Goal: Task Accomplishment & Management: Manage account settings

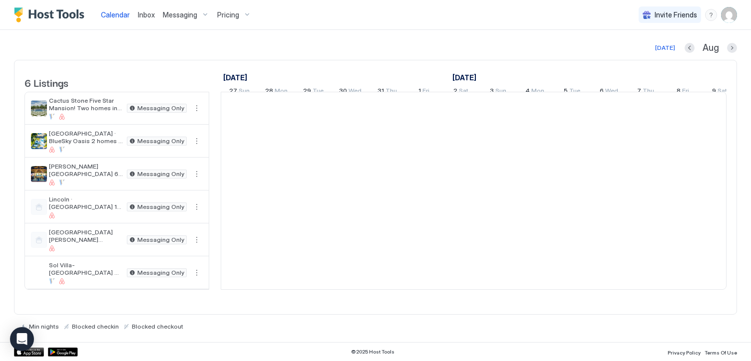
scroll to position [0, 555]
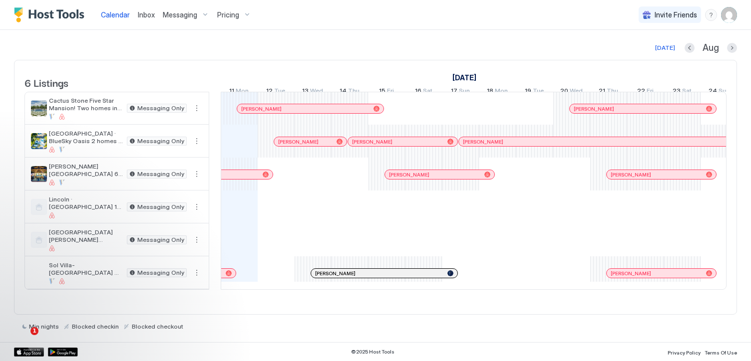
click at [176, 12] on span "Messaging" at bounding box center [180, 14] width 34 height 9
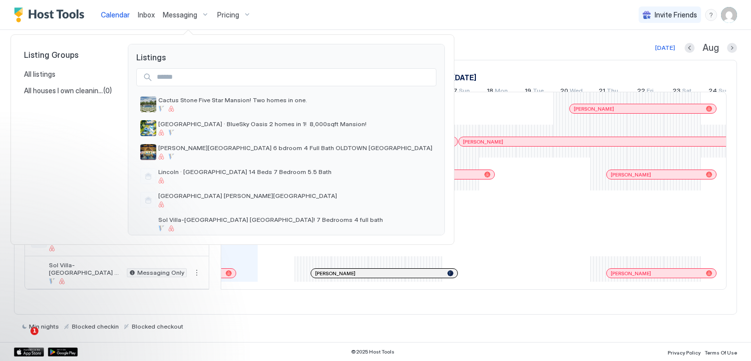
click at [103, 15] on div at bounding box center [375, 180] width 751 height 361
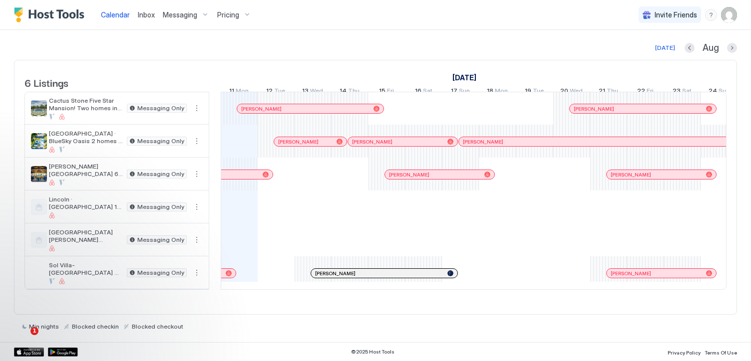
click at [62, 16] on img "Host Tools Logo" at bounding box center [51, 14] width 75 height 15
click at [179, 15] on span "Messaging" at bounding box center [180, 14] width 34 height 9
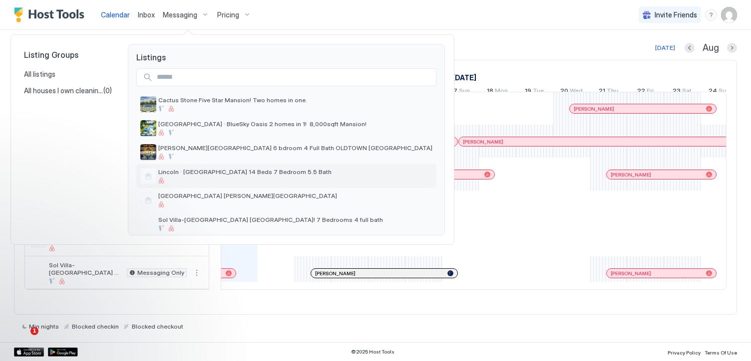
scroll to position [1, 0]
click at [223, 27] on div at bounding box center [375, 180] width 751 height 361
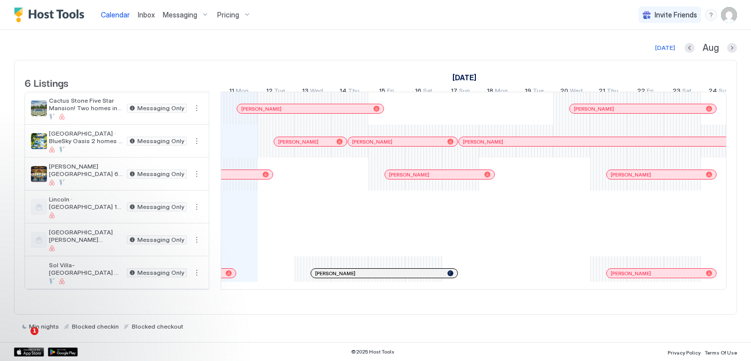
click at [245, 9] on div "Pricing" at bounding box center [234, 14] width 42 height 17
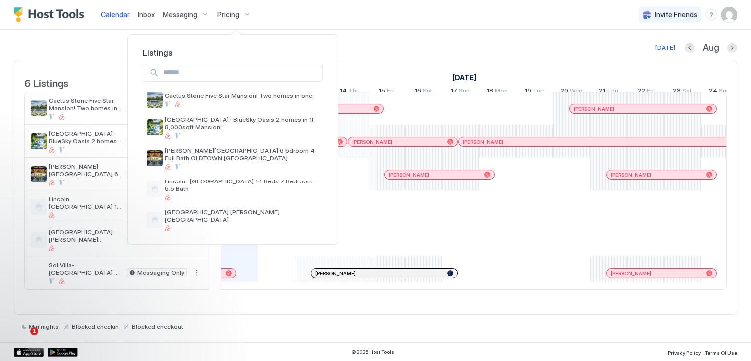
click at [212, 27] on div at bounding box center [375, 180] width 751 height 361
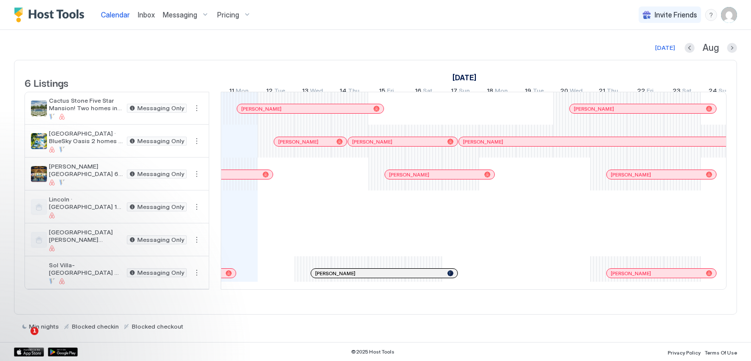
click at [184, 17] on span "Messaging" at bounding box center [180, 14] width 34 height 9
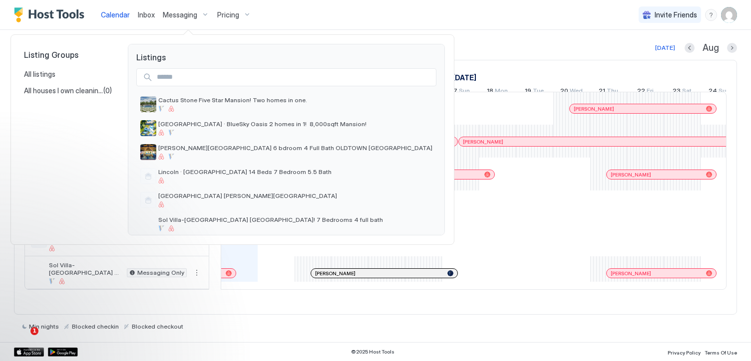
click at [60, 12] on div at bounding box center [375, 180] width 751 height 361
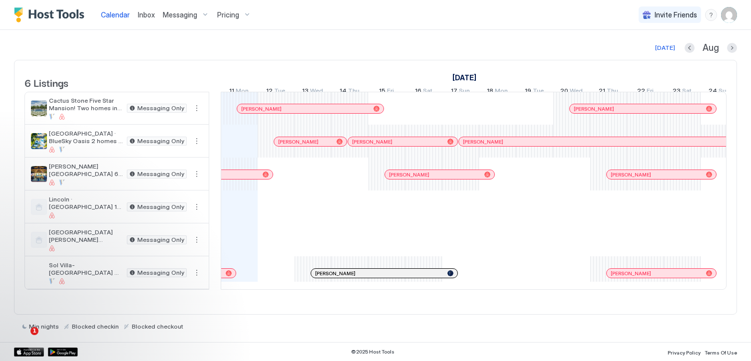
click at [62, 16] on img "Host Tools Logo" at bounding box center [51, 14] width 75 height 15
click at [145, 14] on span "Inbox" at bounding box center [146, 14] width 17 height 8
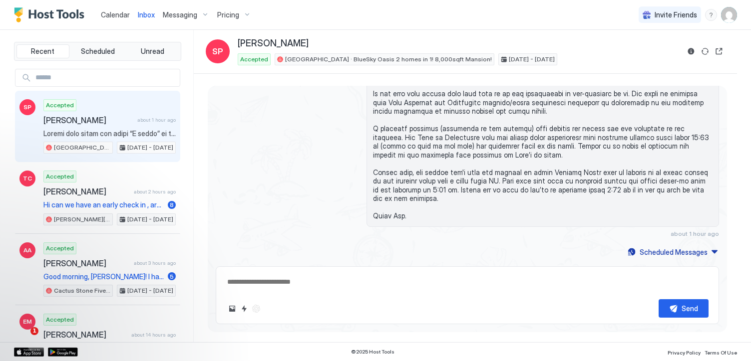
type textarea "*"
click at [43, 3] on div "Calendar Inbox Messaging Pricing" at bounding box center [134, 14] width 241 height 29
click at [46, 9] on img "Host Tools Logo" at bounding box center [51, 14] width 75 height 15
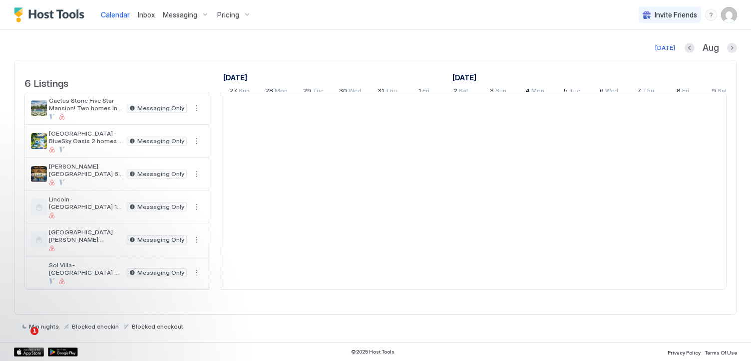
scroll to position [0, 555]
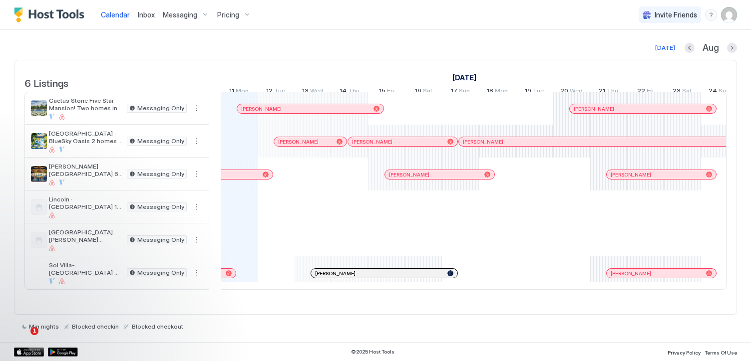
click at [193, 14] on span "Messaging" at bounding box center [180, 14] width 34 height 9
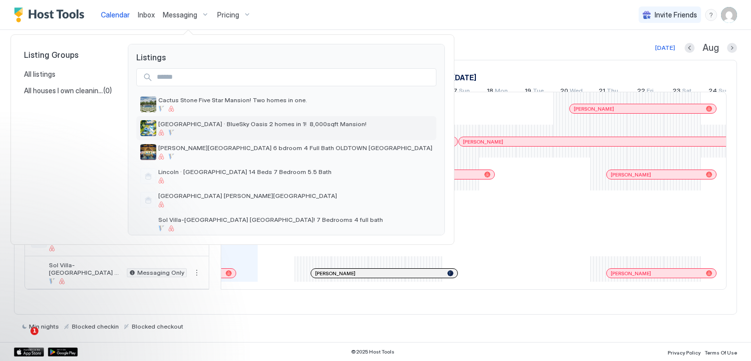
scroll to position [1, 0]
click at [49, 76] on span "All listings" at bounding box center [39, 74] width 31 height 9
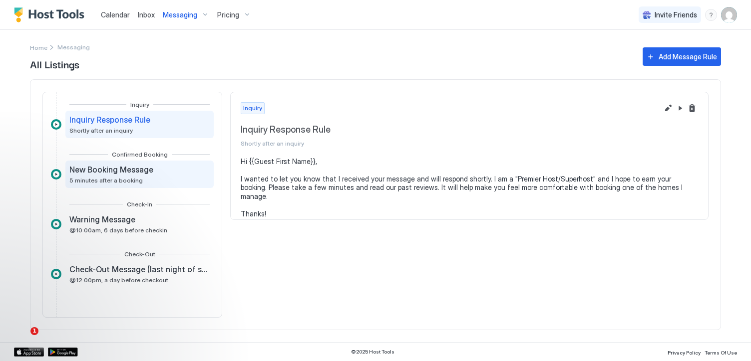
click at [101, 181] on span "5 minutes after a booking" at bounding box center [105, 180] width 73 height 7
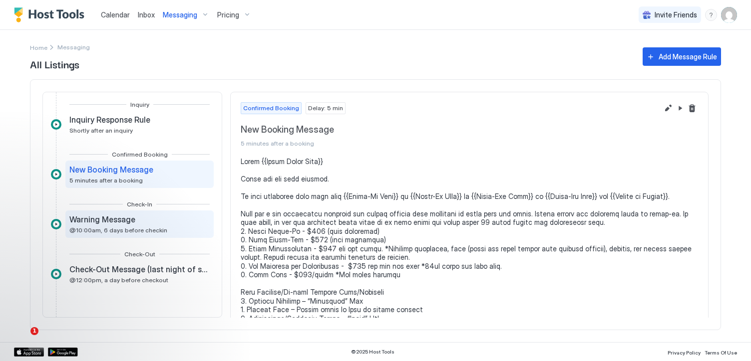
click at [104, 220] on span "Warning Message" at bounding box center [102, 220] width 66 height 10
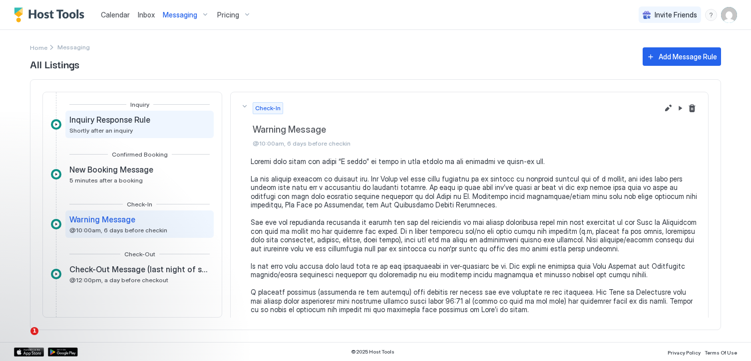
click at [116, 113] on div "Inquiry Response Rule Shortly after an inquiry" at bounding box center [139, 124] width 148 height 27
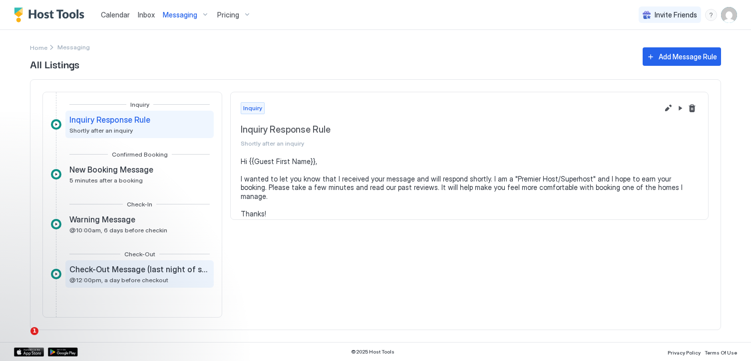
click at [144, 264] on div "Check-Out Message (last night of stay) @12:00pm, a day before checkout" at bounding box center [139, 274] width 148 height 27
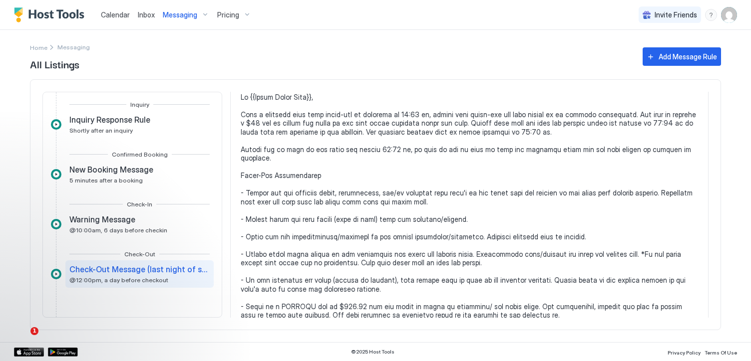
scroll to position [61, 0]
